Goal: Find specific page/section: Find specific page/section

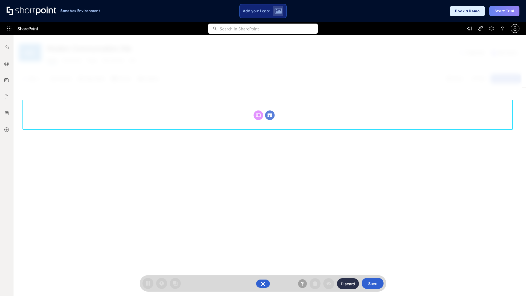
scroll to position [75, 0]
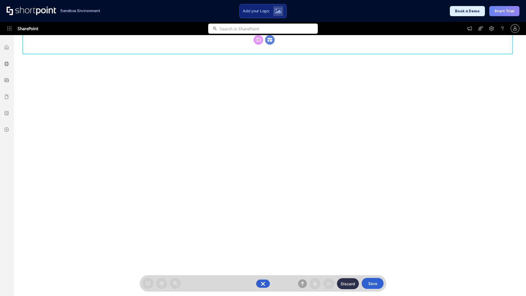
click at [270, 45] on circle at bounding box center [270, 40] width 10 height 10
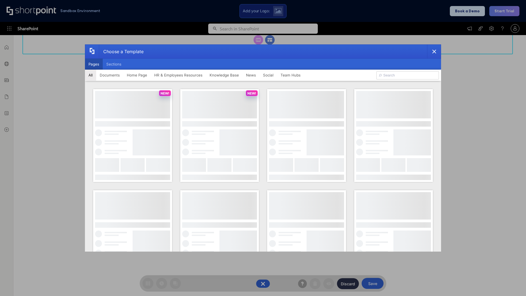
scroll to position [0, 0]
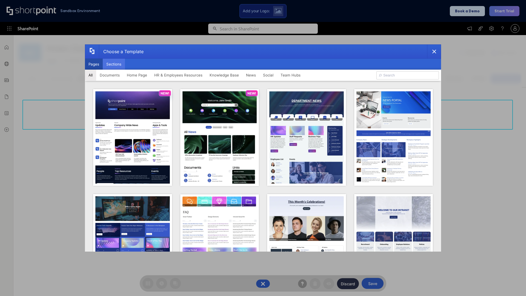
click at [114, 64] on button "Sections" at bounding box center [114, 64] width 22 height 11
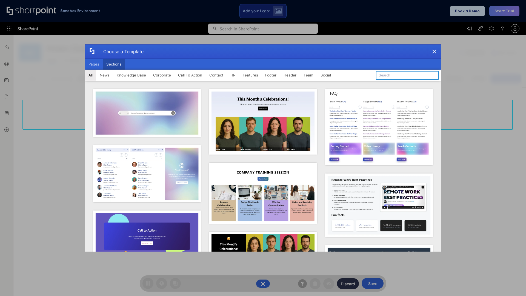
type input "HR Hub 2"
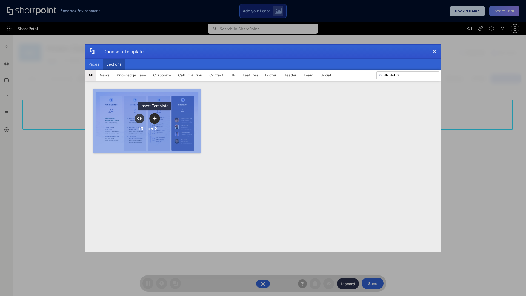
click at [155, 118] on icon "template selector" at bounding box center [155, 118] width 4 height 4
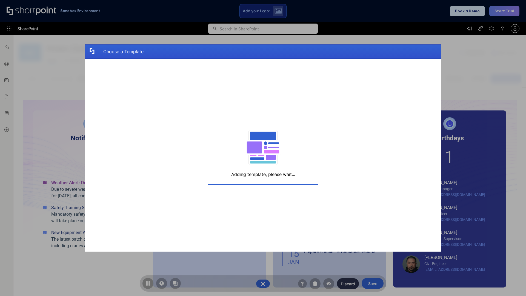
scroll to position [4, 4]
